Goal: Task Accomplishment & Management: Manage account settings

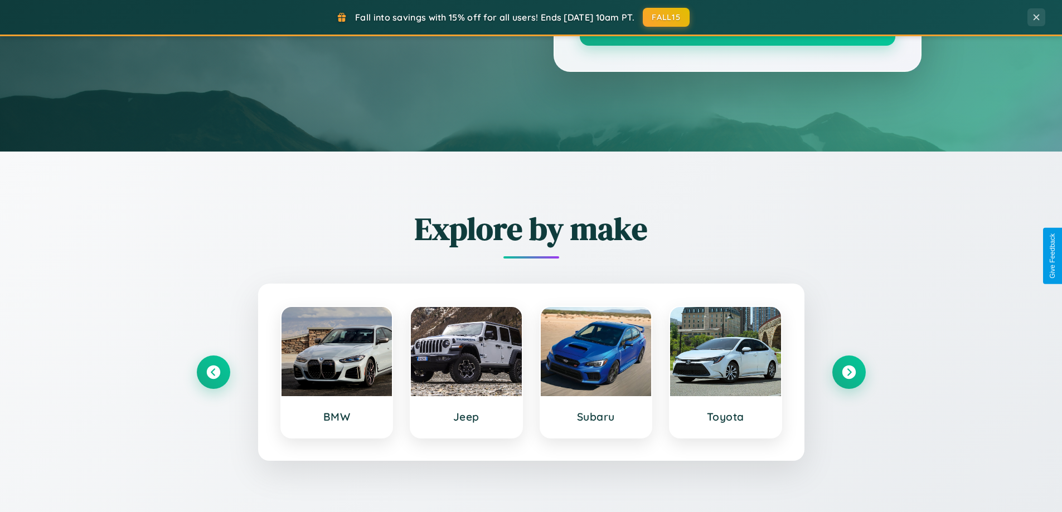
scroll to position [2145, 0]
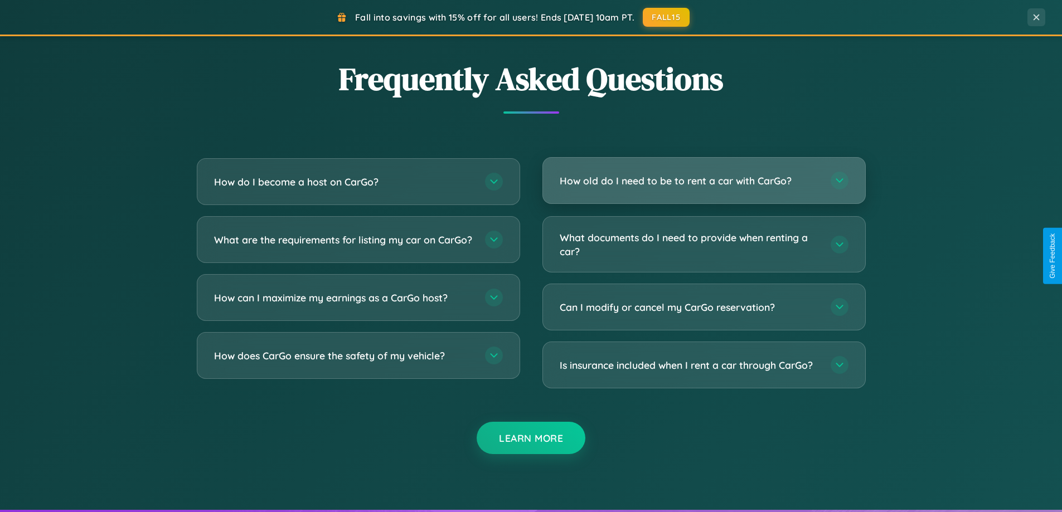
click at [703, 181] on h3 "How old do I need to be to rent a car with CarGo?" at bounding box center [690, 181] width 260 height 14
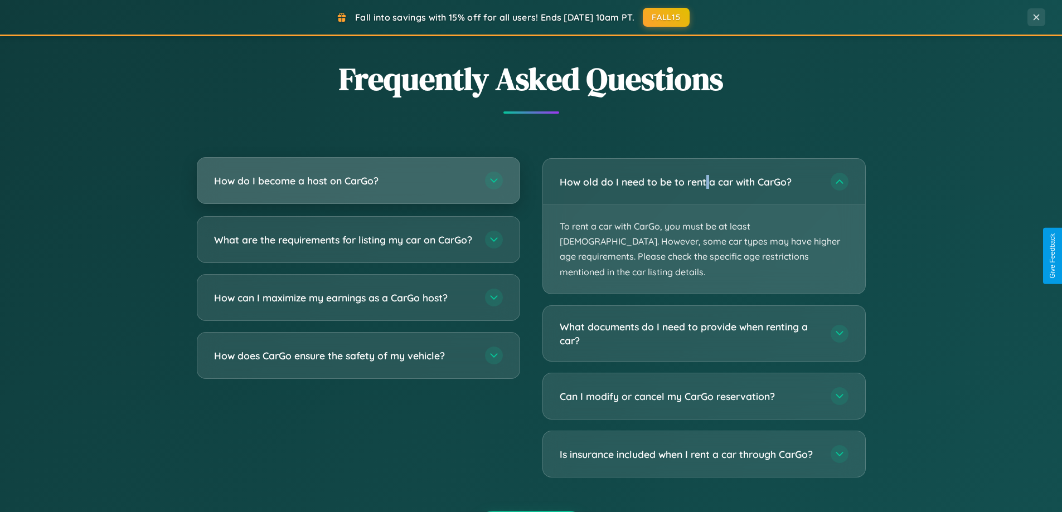
click at [358, 181] on h3 "How do I become a host on CarGo?" at bounding box center [344, 181] width 260 height 14
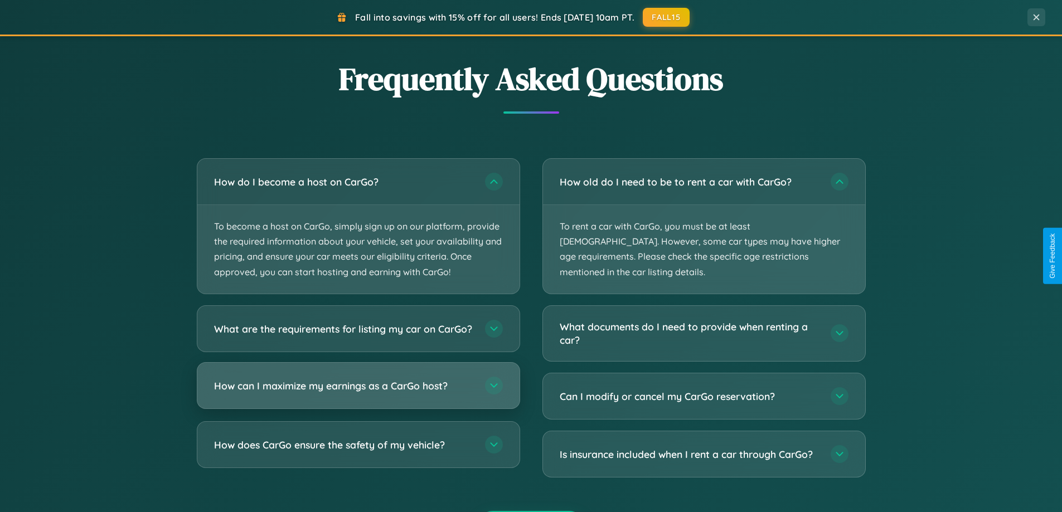
click at [358, 392] on h3 "How can I maximize my earnings as a CarGo host?" at bounding box center [344, 386] width 260 height 14
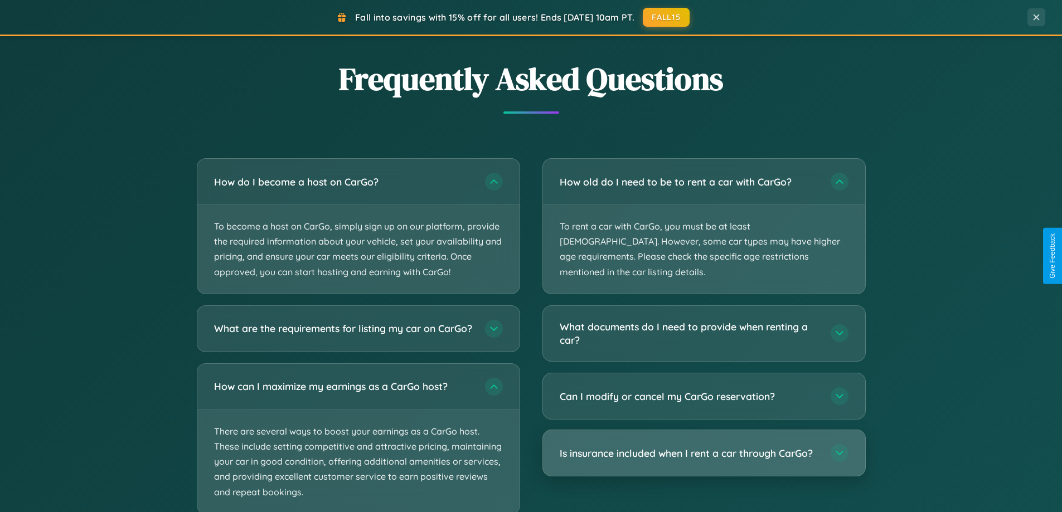
click at [703, 447] on h3 "Is insurance included when I rent a car through CarGo?" at bounding box center [690, 454] width 260 height 14
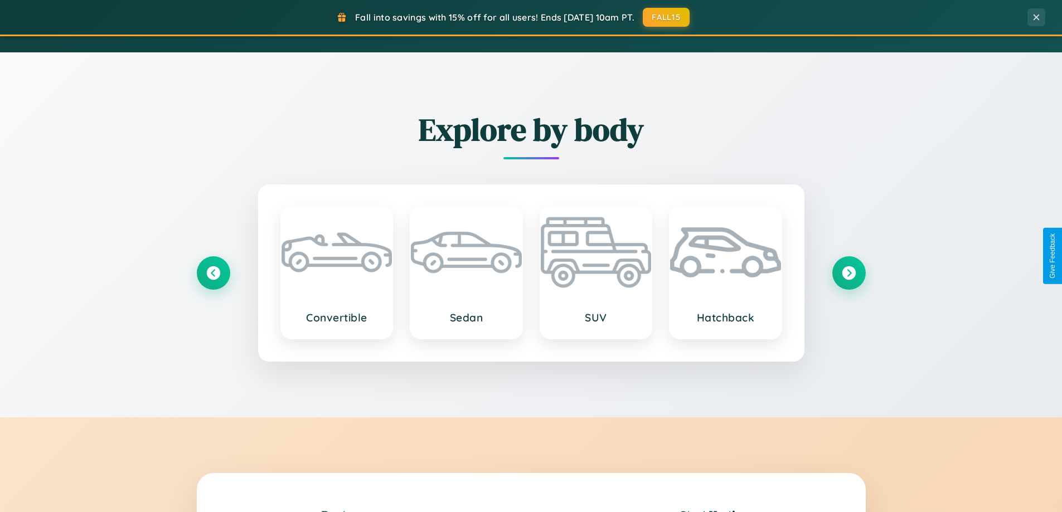
scroll to position [767, 0]
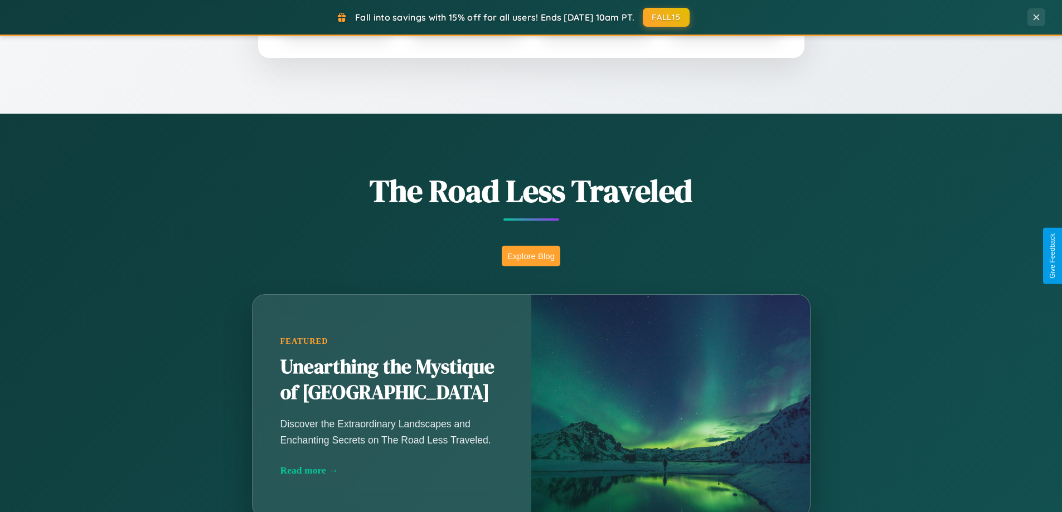
click at [531, 256] on button "Explore Blog" at bounding box center [531, 256] width 59 height 21
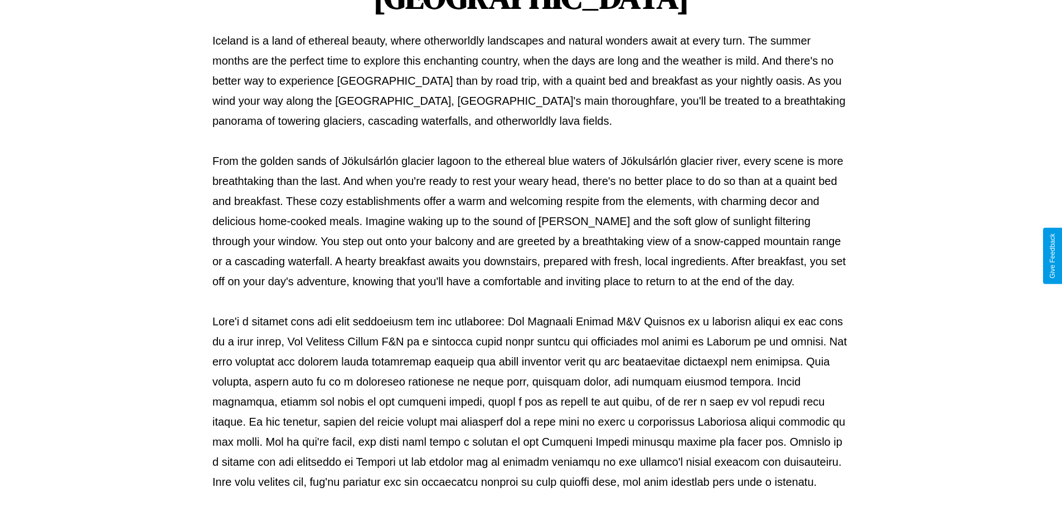
scroll to position [361, 0]
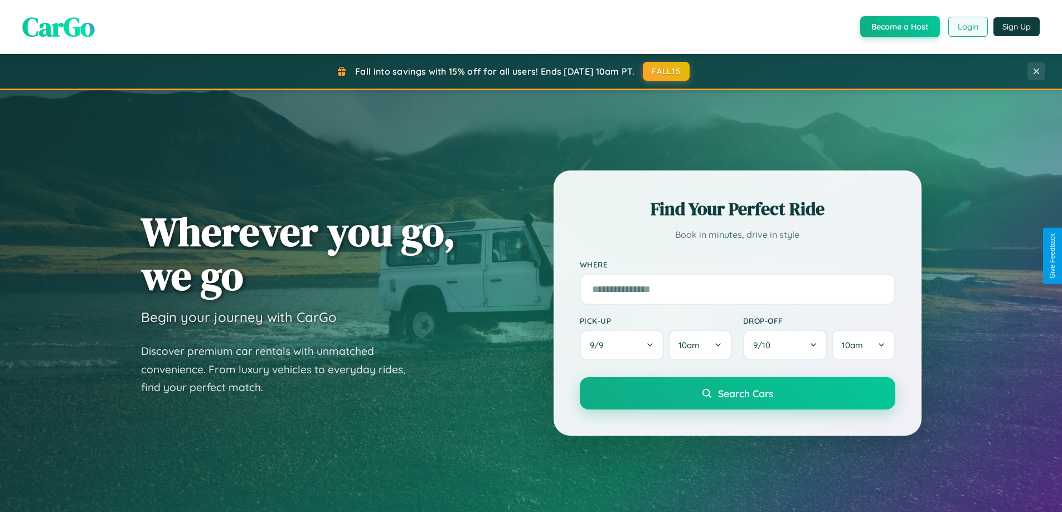
click at [967, 27] on button "Login" at bounding box center [968, 27] width 40 height 20
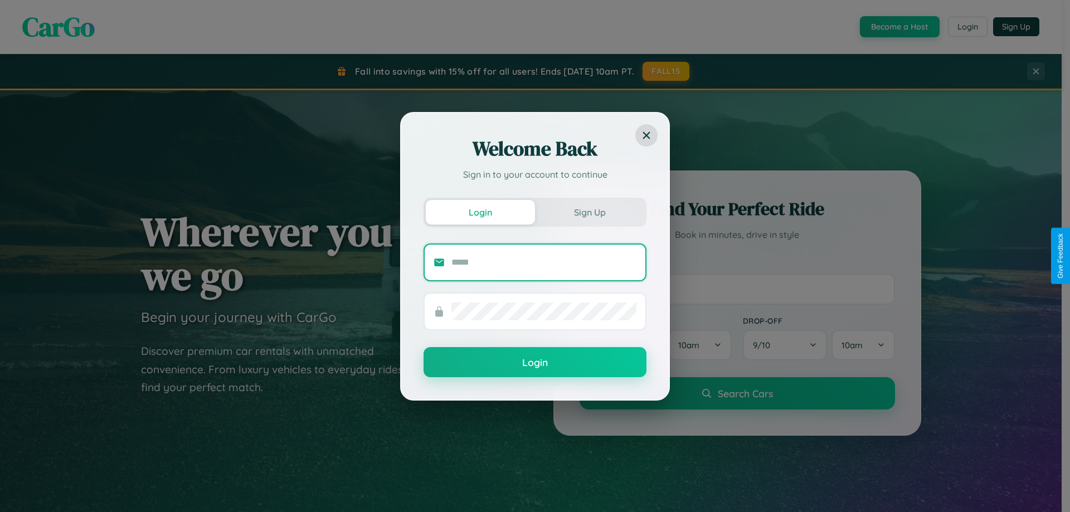
click at [544, 262] on input "text" at bounding box center [544, 263] width 185 height 18
type input "**********"
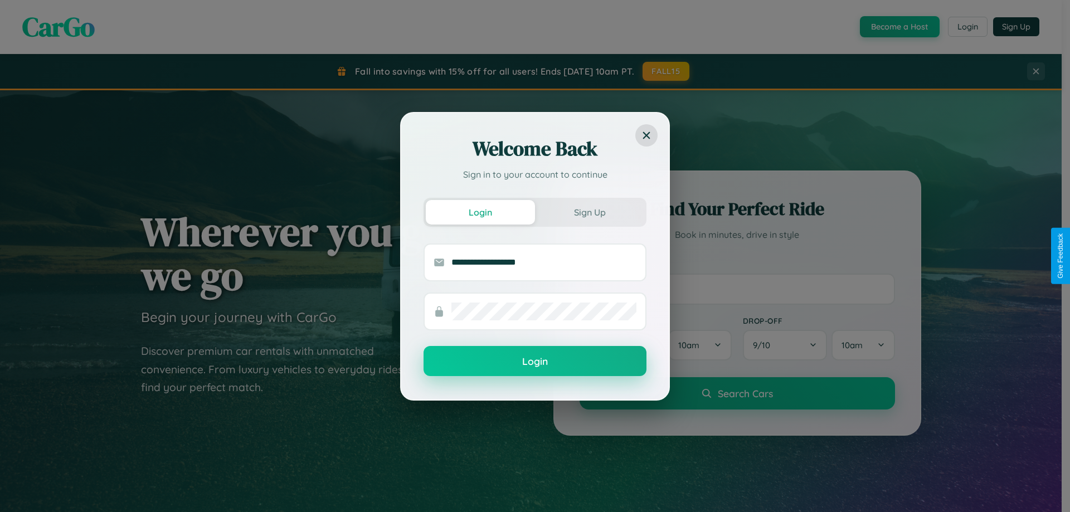
click at [535, 362] on button "Login" at bounding box center [535, 361] width 223 height 30
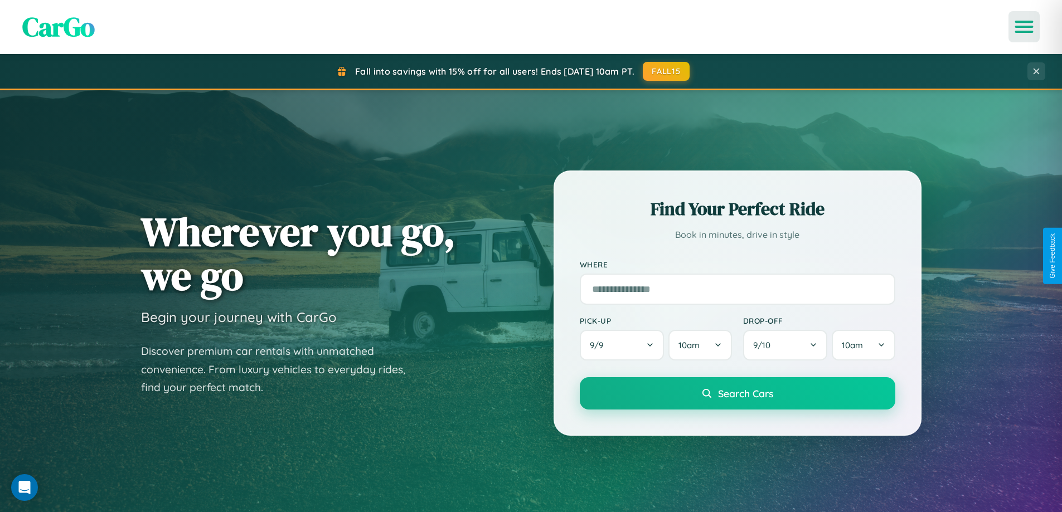
click at [1024, 27] on icon "Open menu" at bounding box center [1024, 27] width 16 height 10
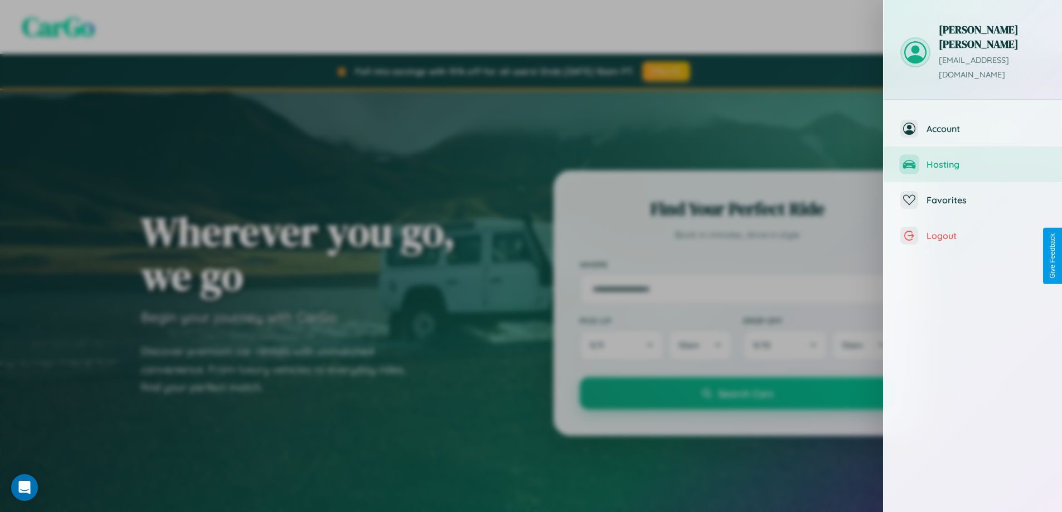
click at [973, 159] on span "Hosting" at bounding box center [985, 164] width 119 height 11
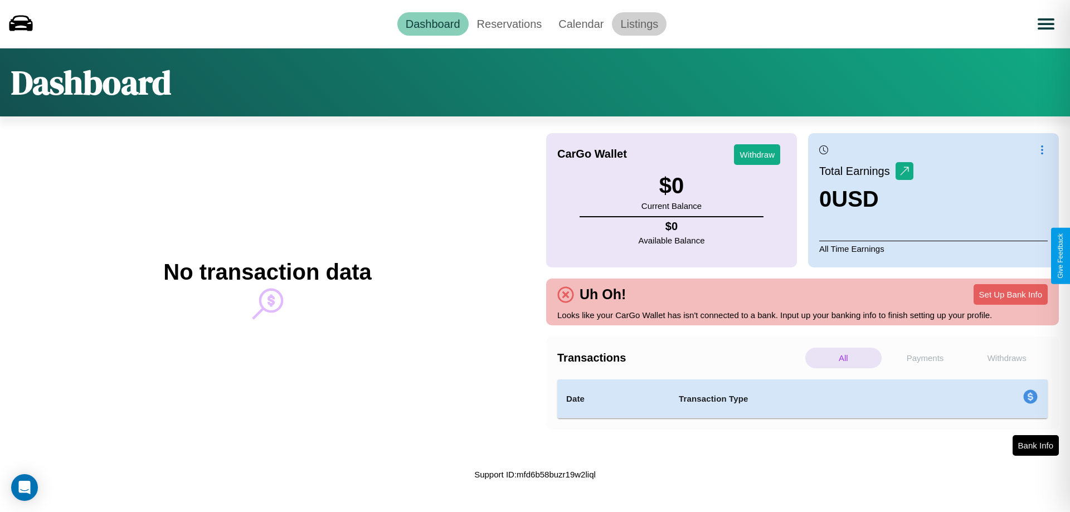
click at [639, 23] on link "Listings" at bounding box center [639, 23] width 55 height 23
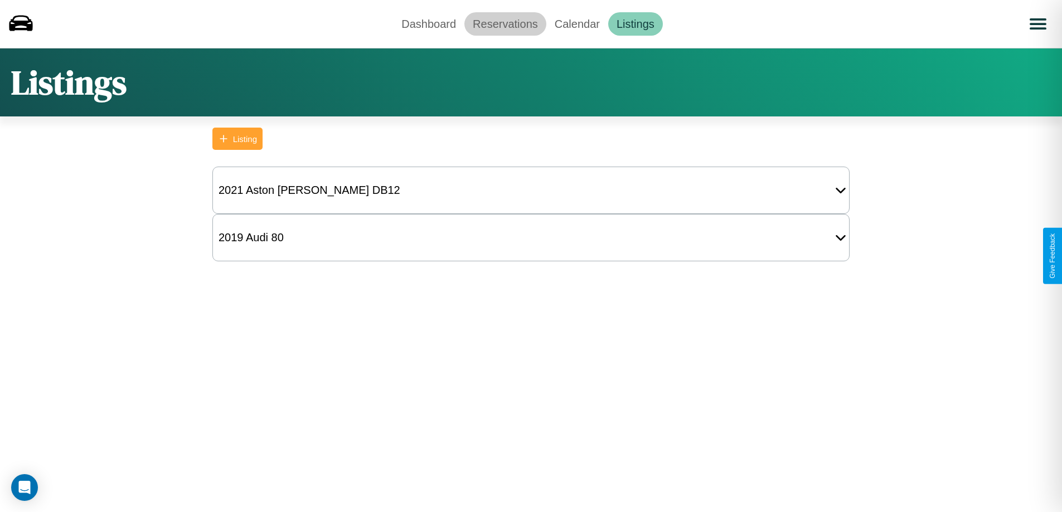
click at [505, 23] on link "Reservations" at bounding box center [505, 23] width 82 height 23
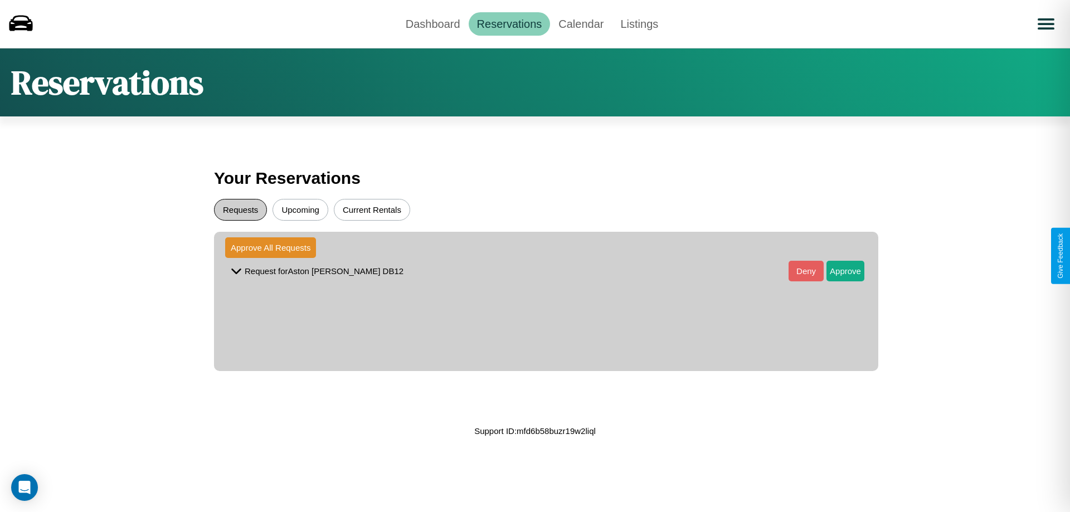
click at [240, 210] on button "Requests" at bounding box center [240, 210] width 53 height 22
click at [837, 271] on button "Approve" at bounding box center [846, 271] width 38 height 21
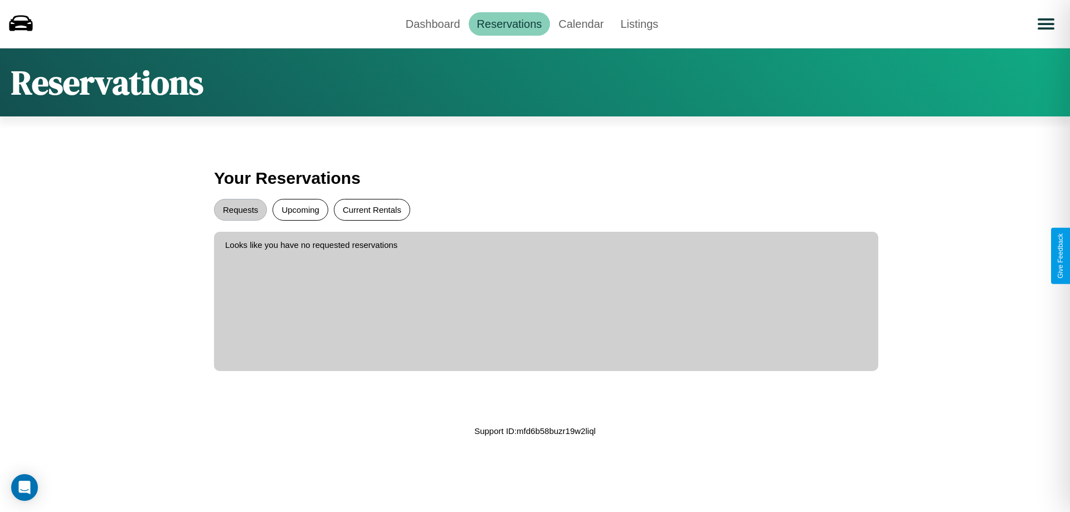
click at [372, 210] on button "Current Rentals" at bounding box center [372, 210] width 76 height 22
click at [433, 23] on link "Dashboard" at bounding box center [432, 23] width 71 height 23
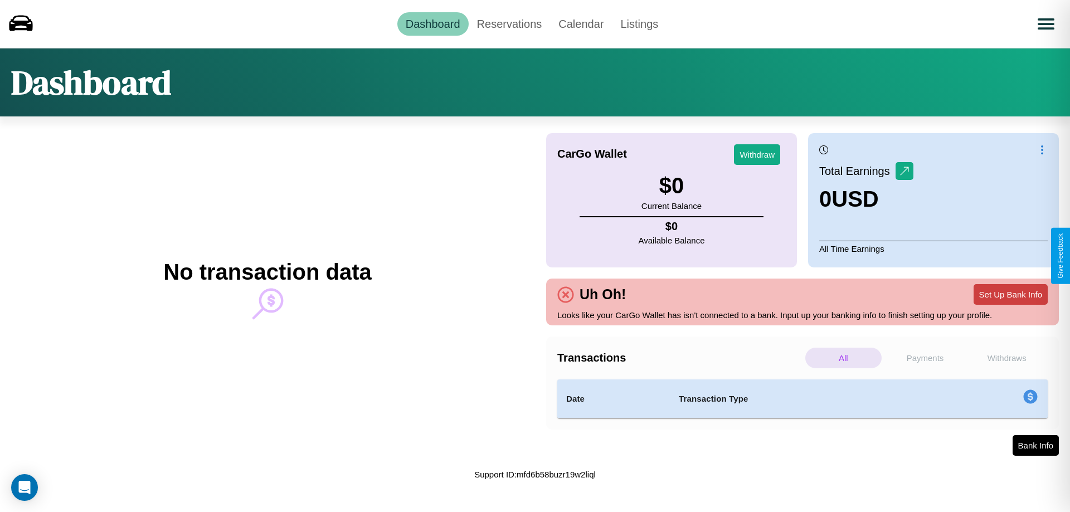
click at [1011, 294] on button "Set Up Bank Info" at bounding box center [1011, 294] width 74 height 21
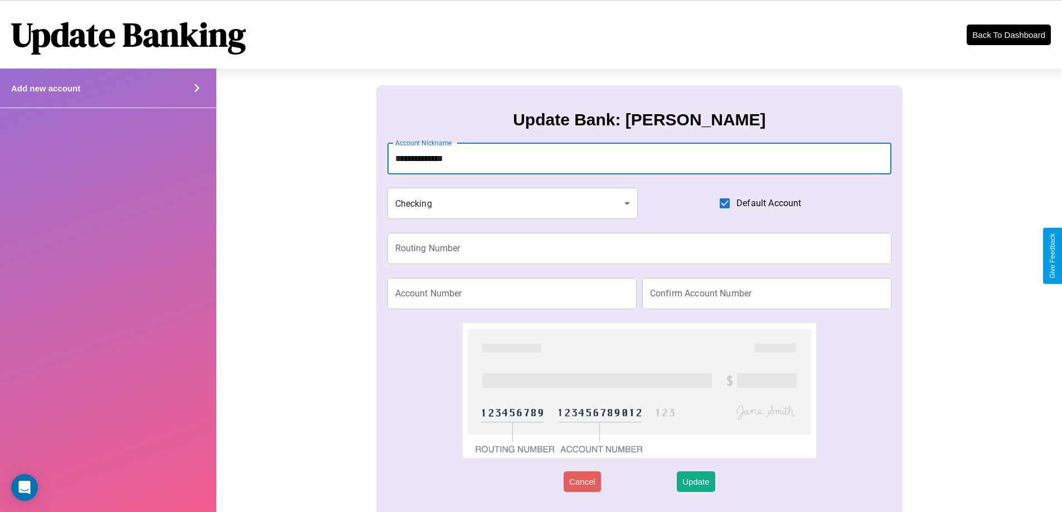
type input "**********"
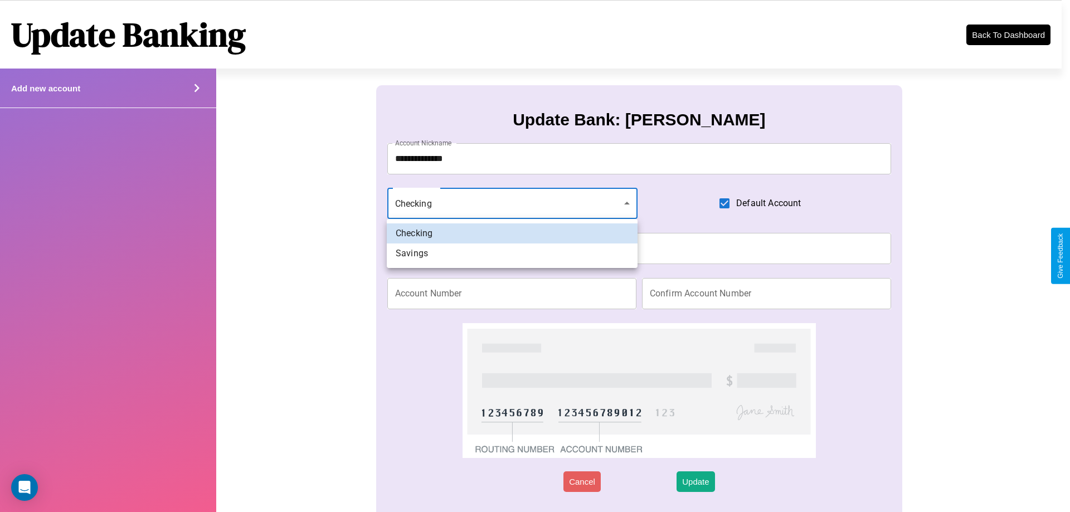
click at [512, 203] on div at bounding box center [535, 256] width 1070 height 512
